Goal: Information Seeking & Learning: Learn about a topic

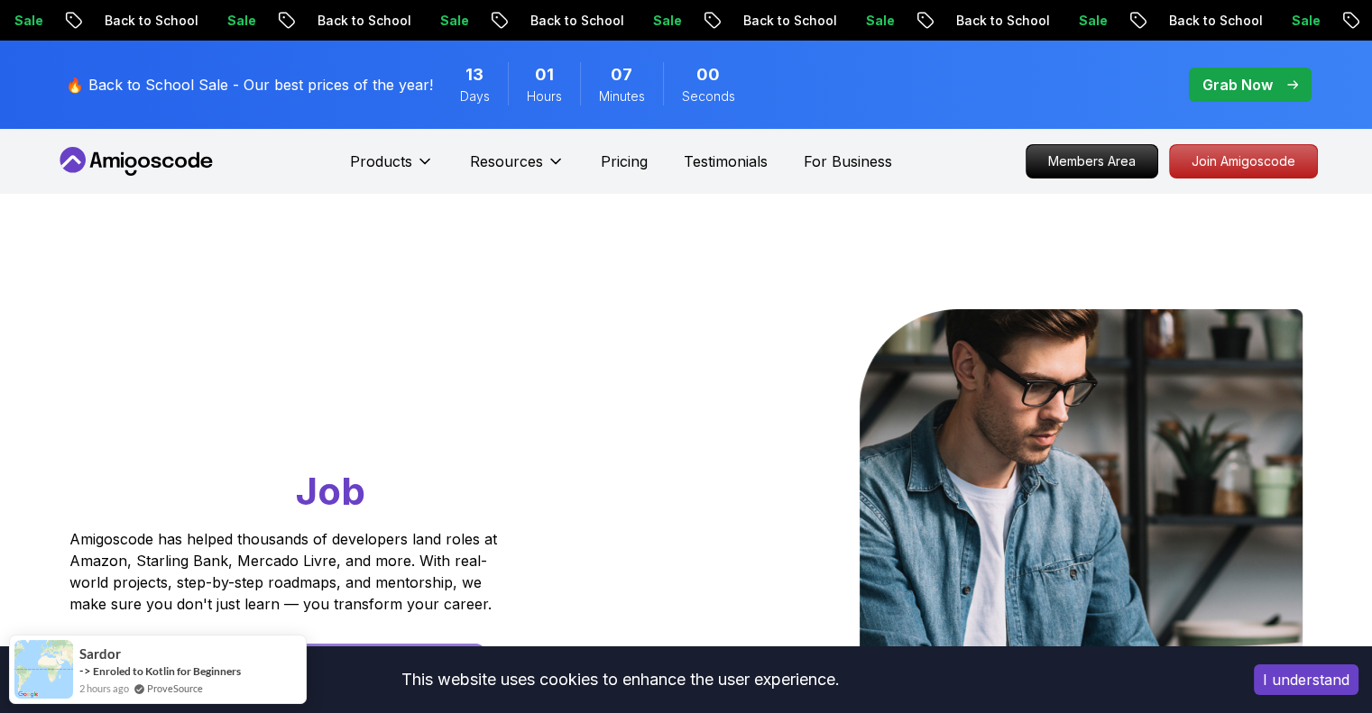
click at [1287, 675] on button "I understand" at bounding box center [1306, 680] width 105 height 31
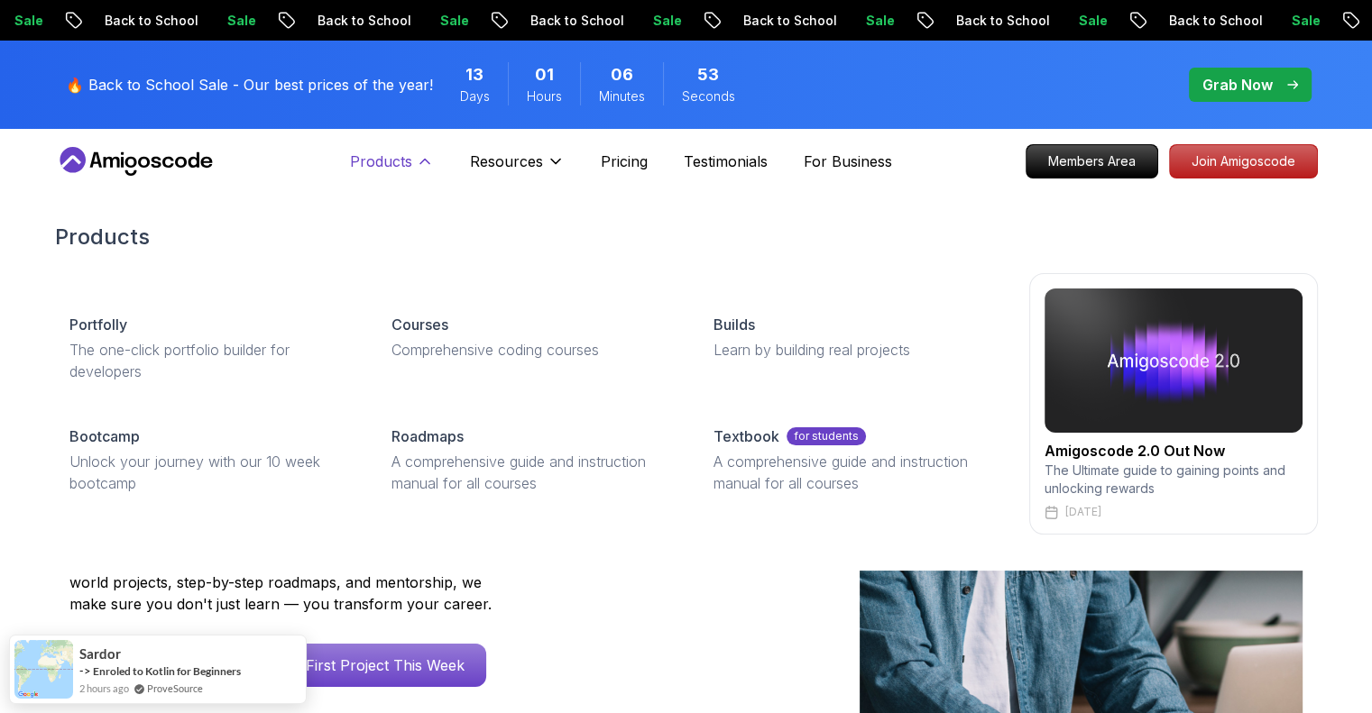
click at [405, 161] on p "Products" at bounding box center [381, 162] width 62 height 22
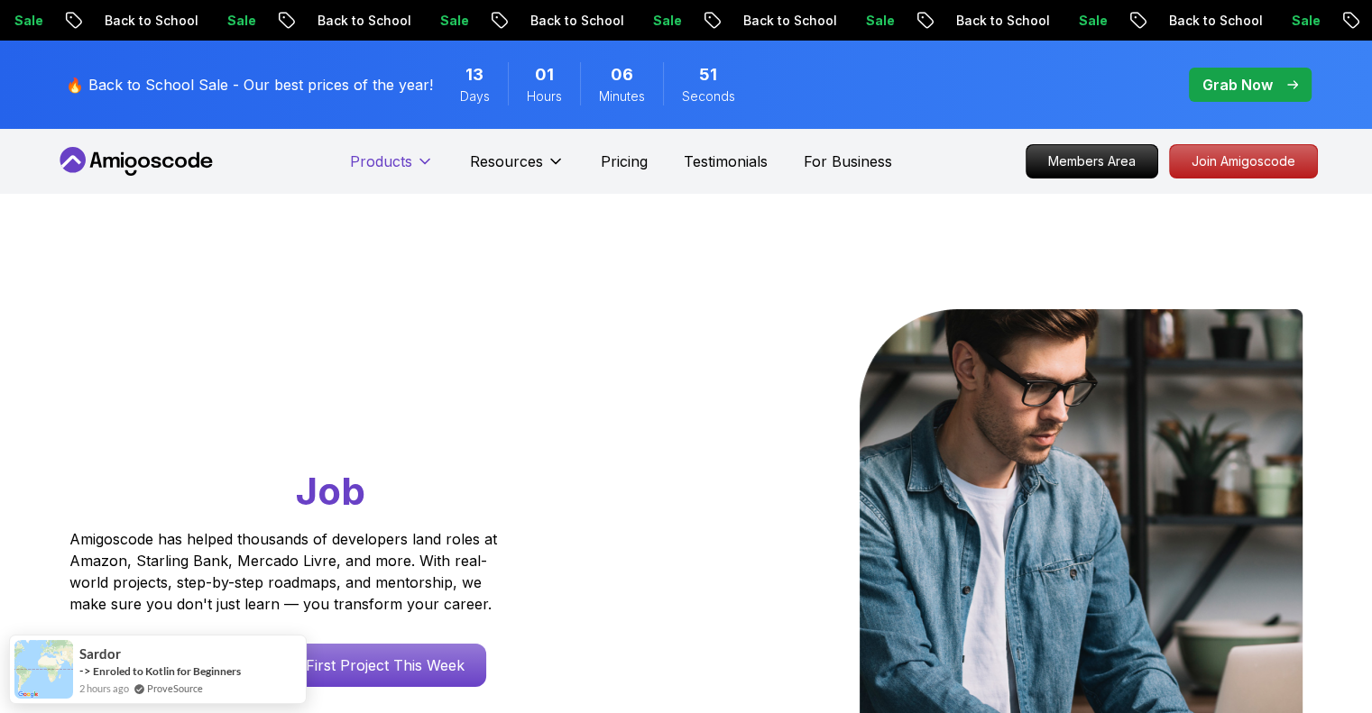
click at [422, 159] on icon at bounding box center [425, 161] width 18 height 18
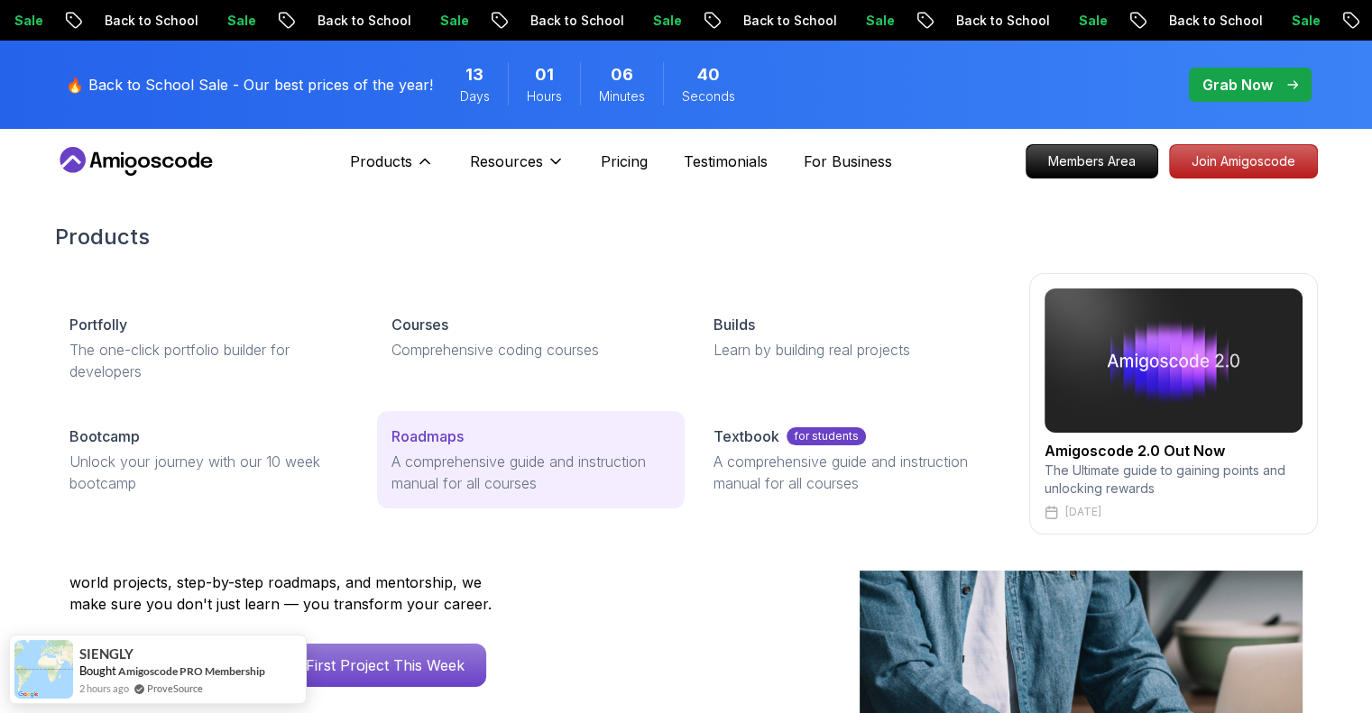
click at [420, 434] on p "Roadmaps" at bounding box center [427, 437] width 72 height 22
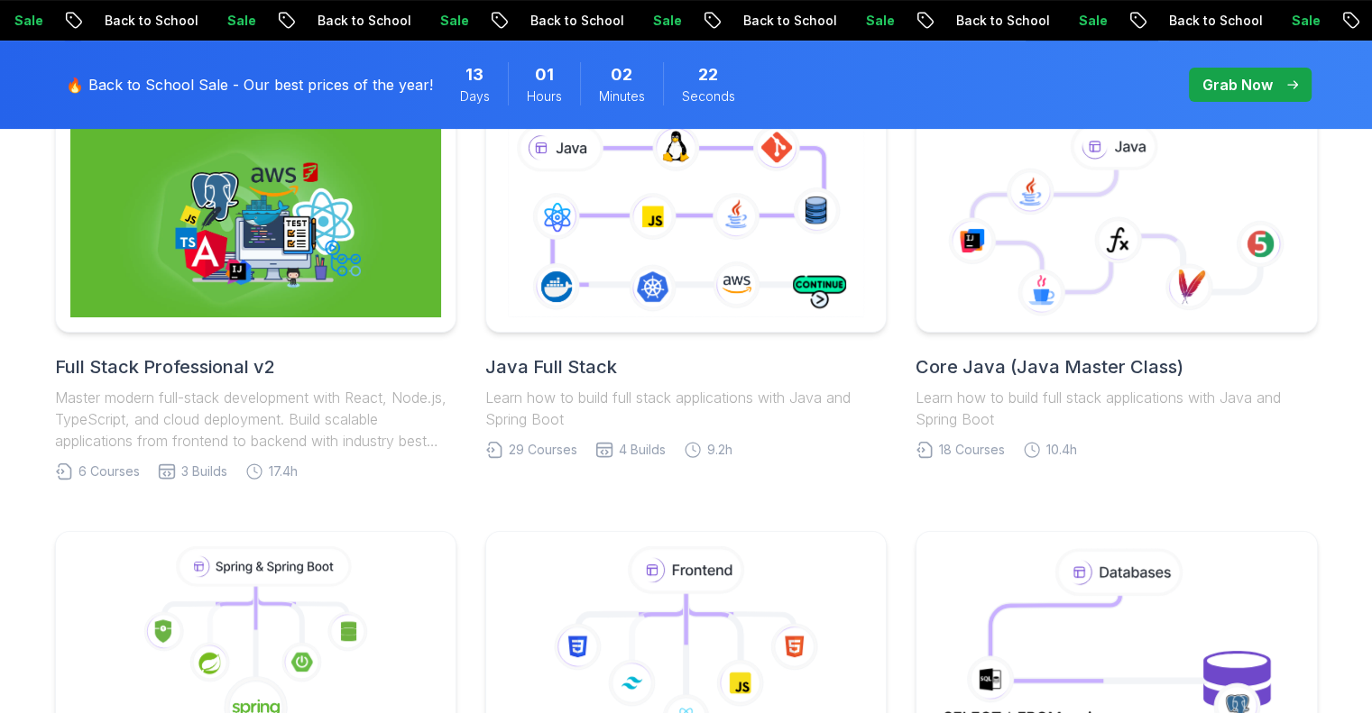
scroll to position [541, 0]
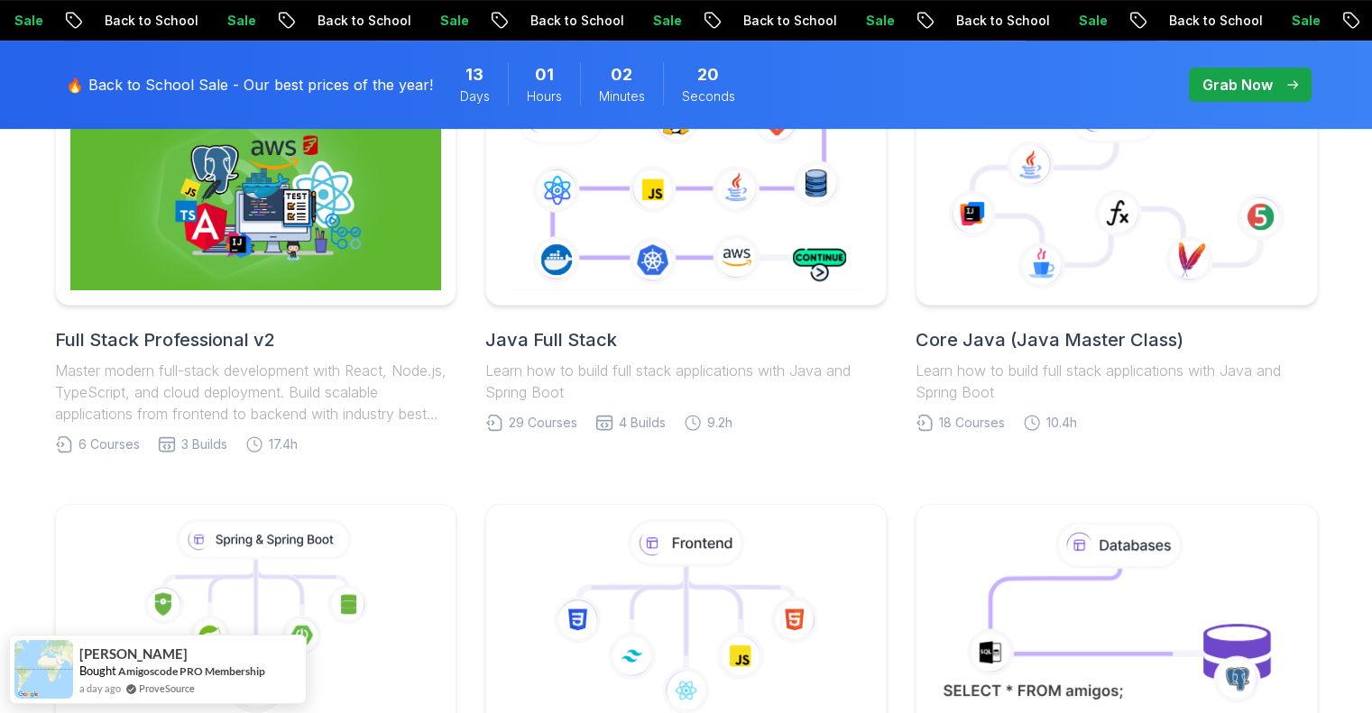
click at [184, 333] on h2 "Full Stack Professional v2" at bounding box center [255, 339] width 401 height 25
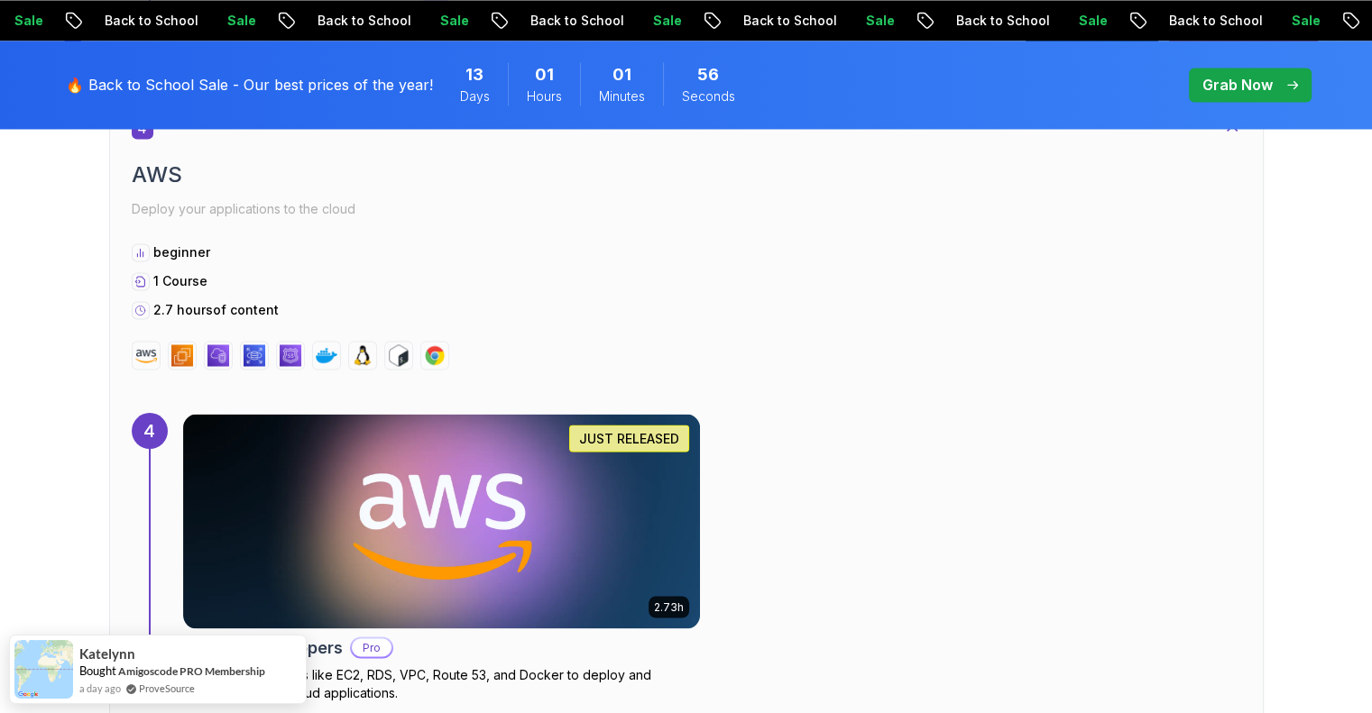
scroll to position [3156, 0]
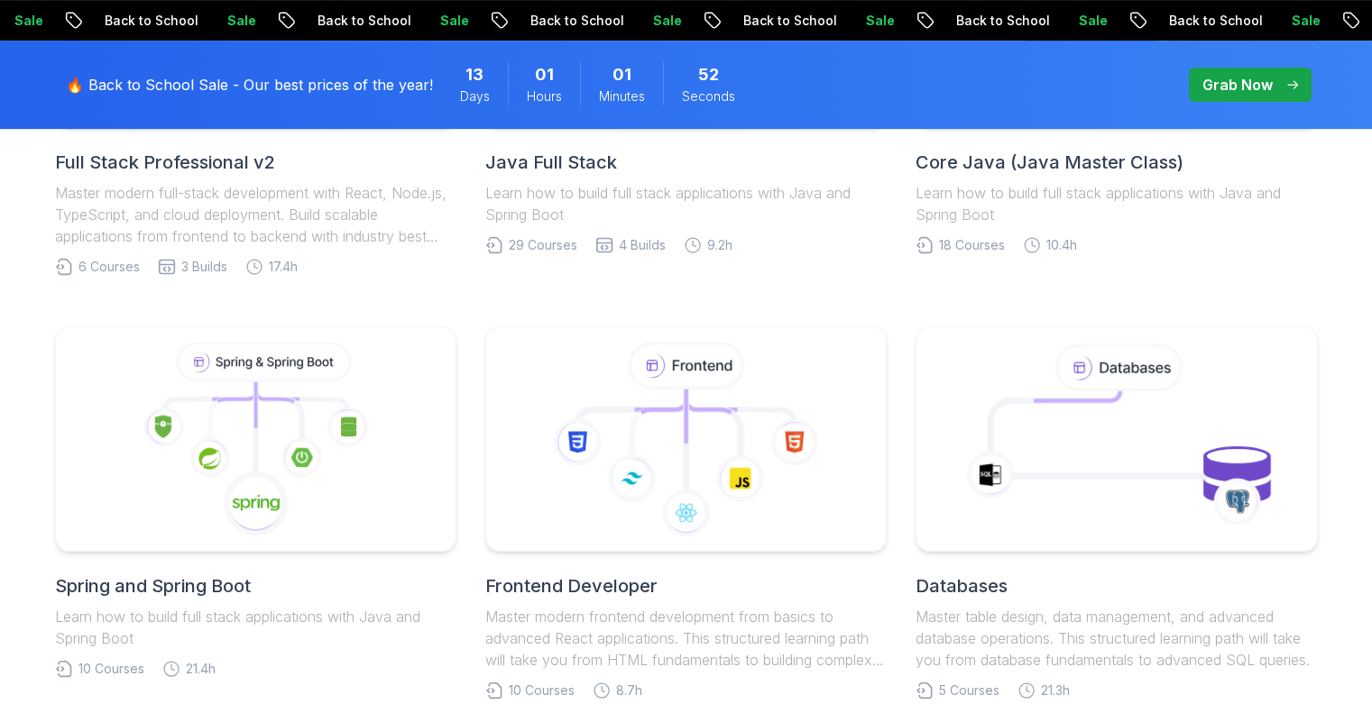
scroll to position [541, 0]
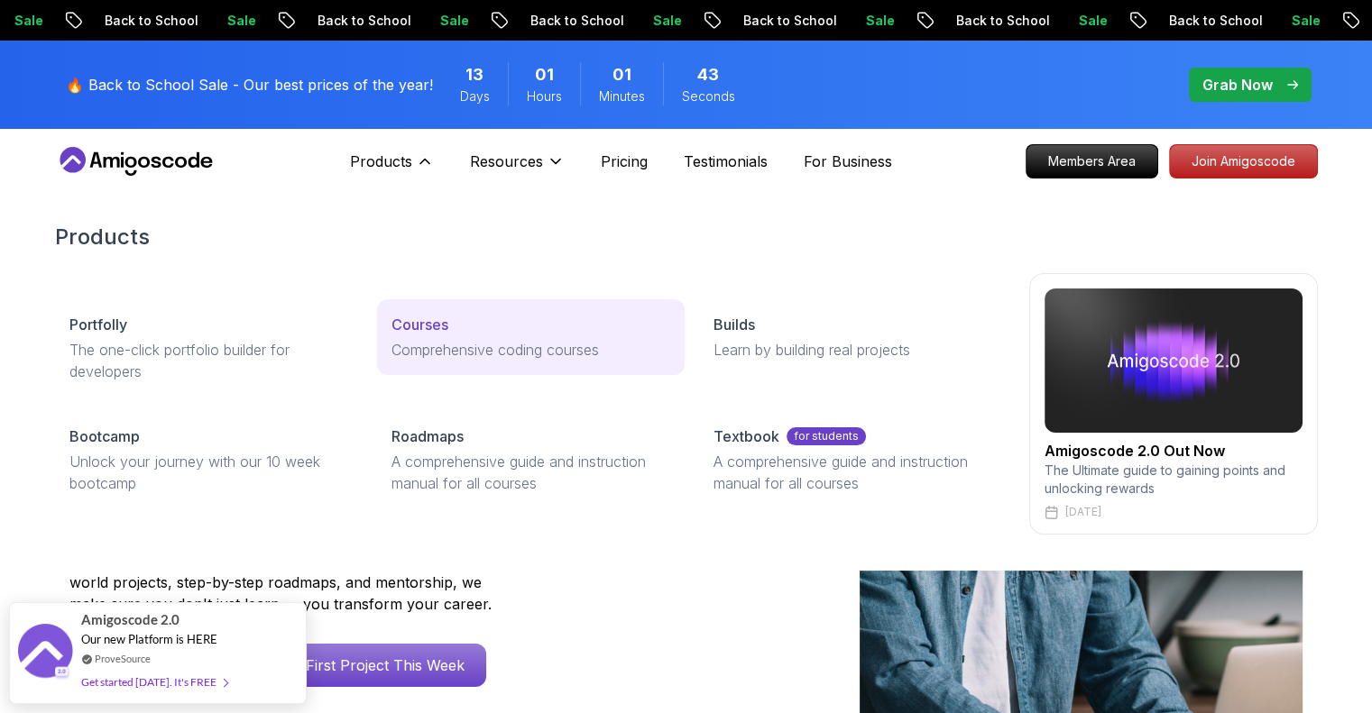
click at [416, 326] on p "Courses" at bounding box center [419, 325] width 57 height 22
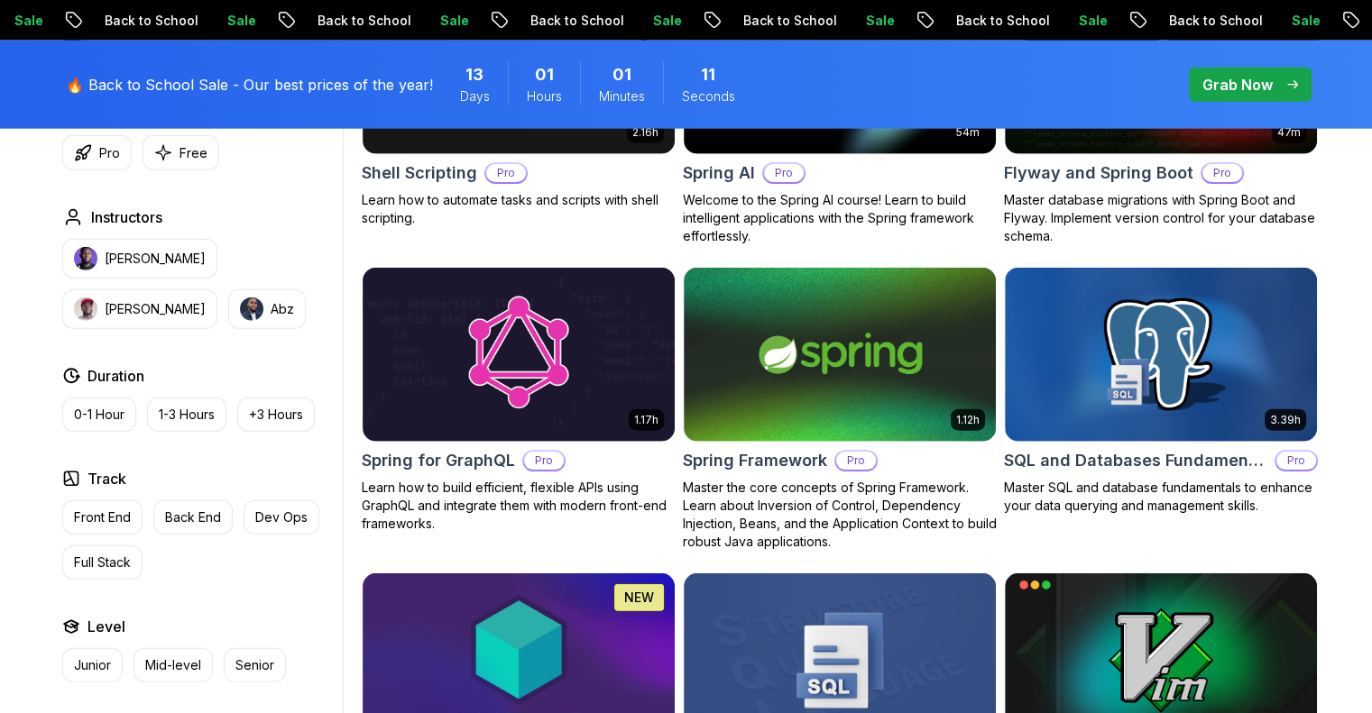
scroll to position [4690, 0]
